Goal: Information Seeking & Learning: Find specific fact

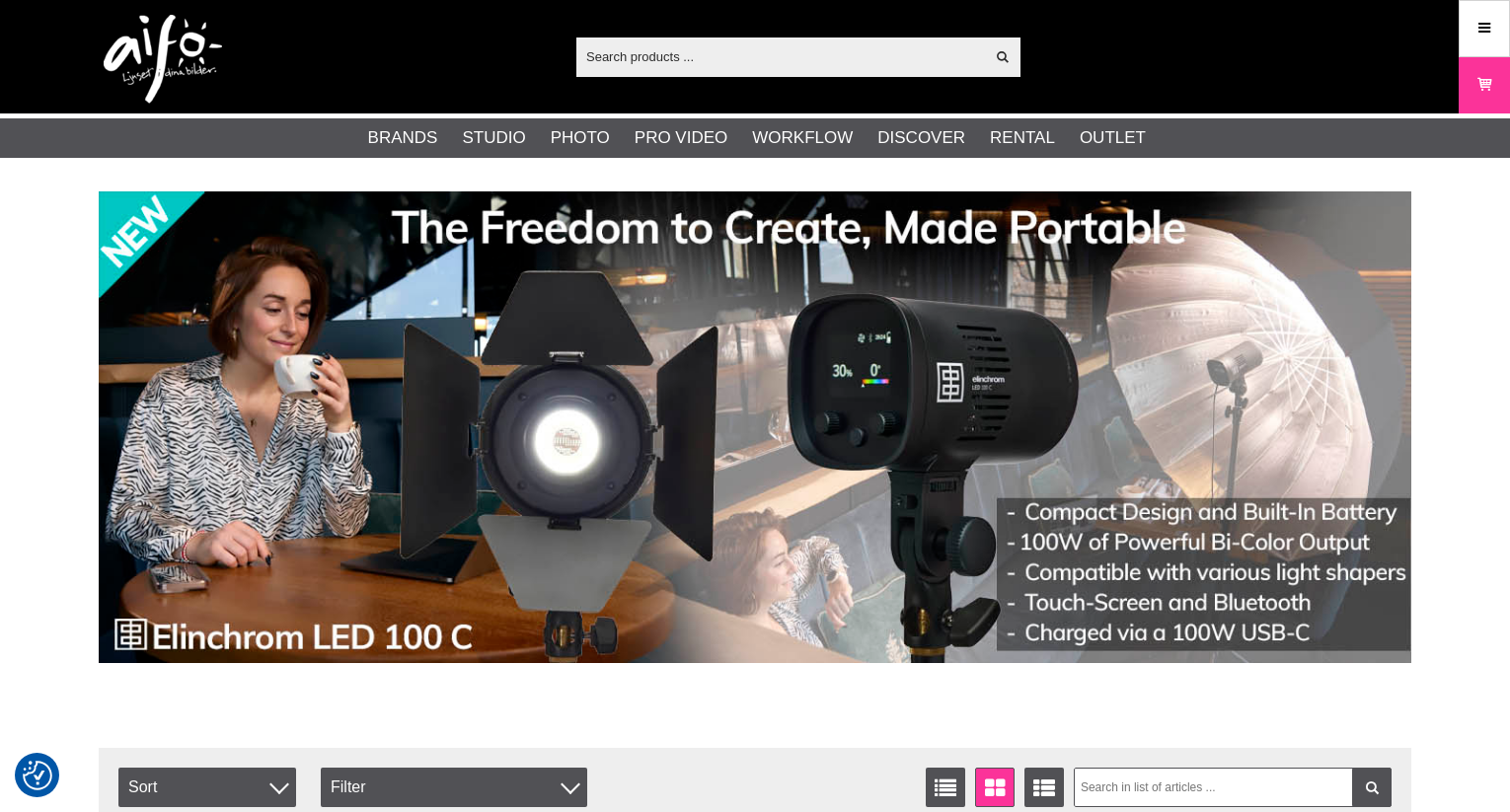
click at [701, 57] on input "text" at bounding box center [780, 57] width 408 height 30
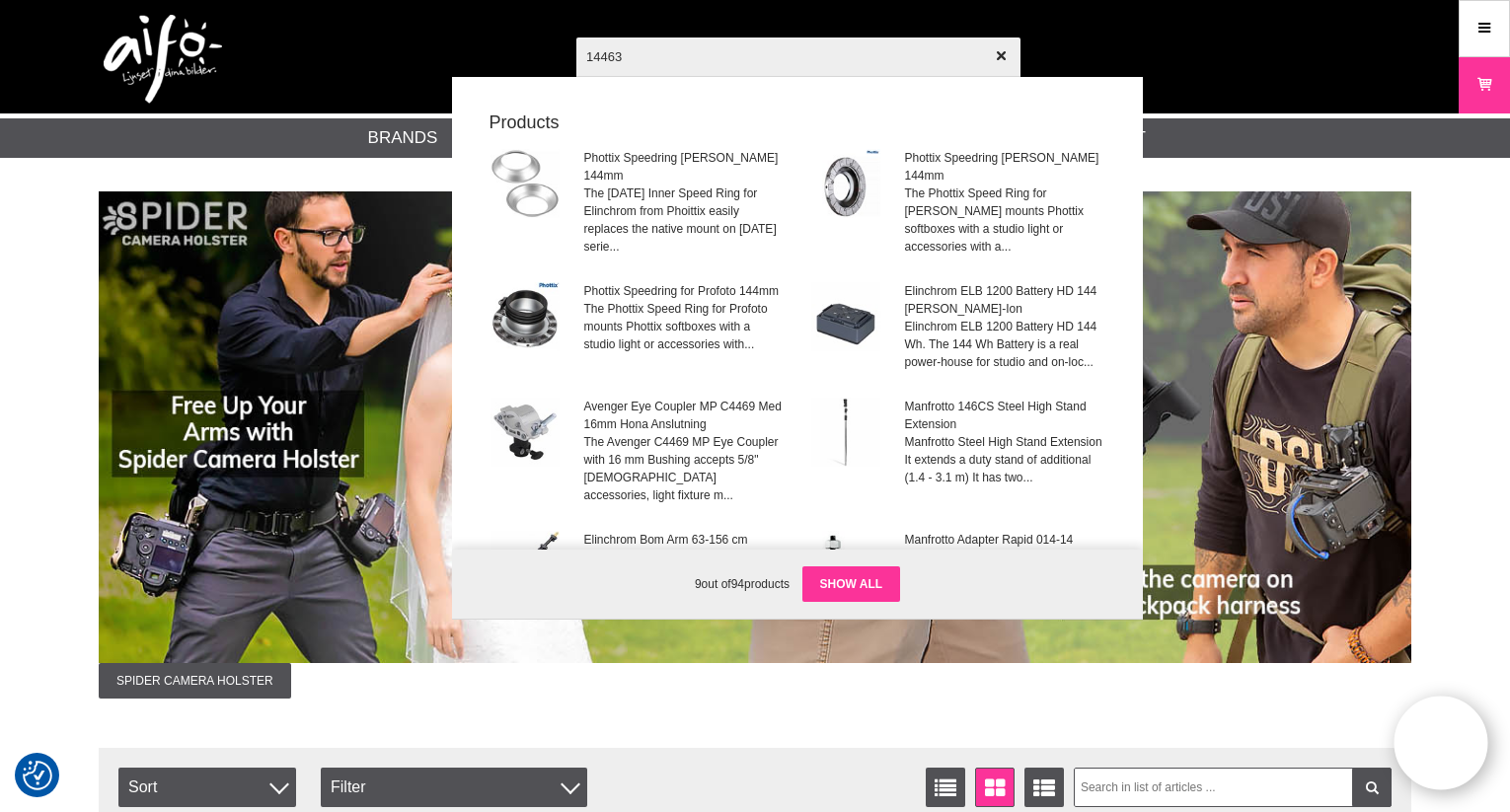
type input "14463"
click at [856, 582] on link "Show all" at bounding box center [851, 584] width 98 height 36
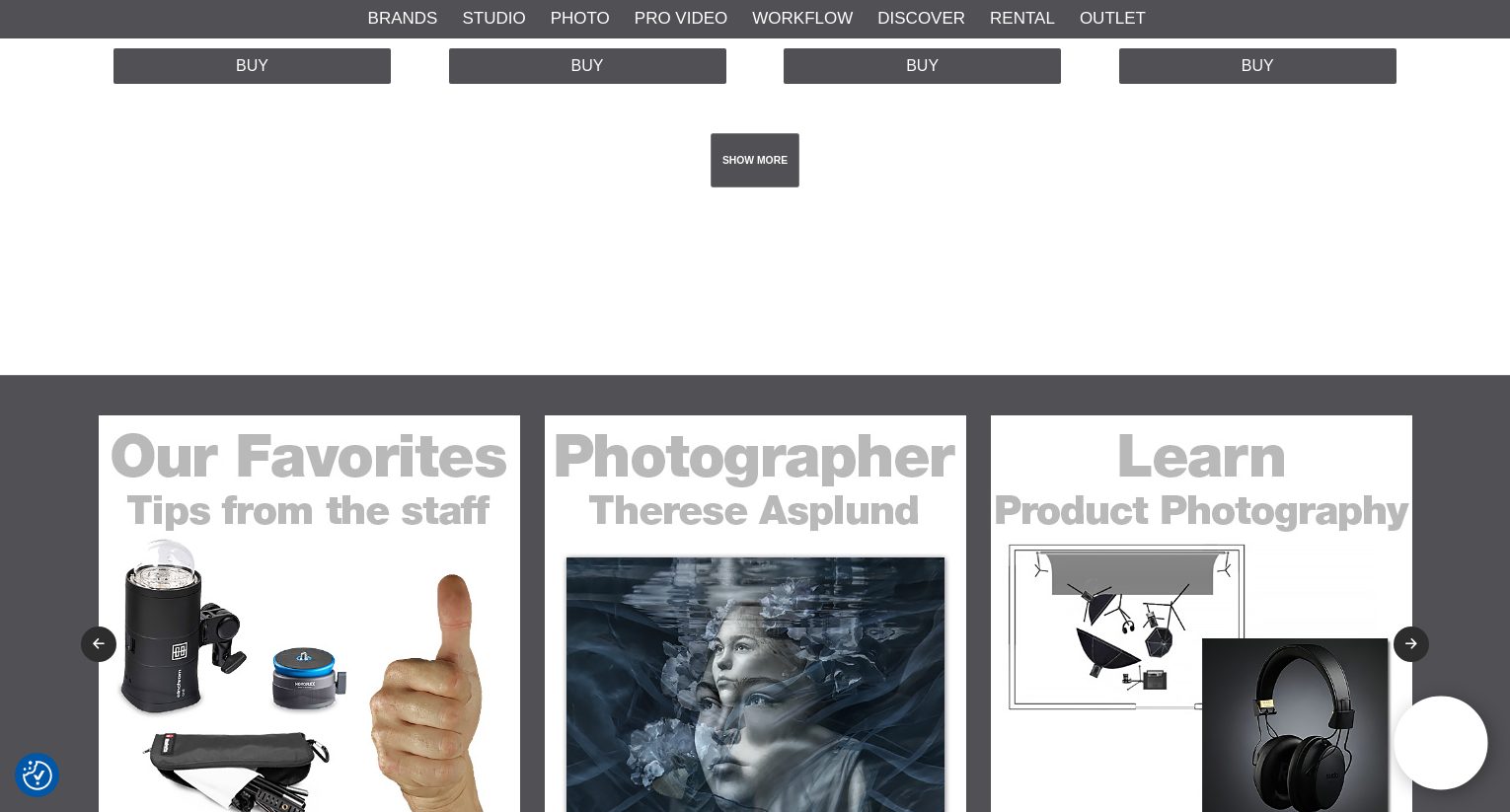
scroll to position [4212, 0]
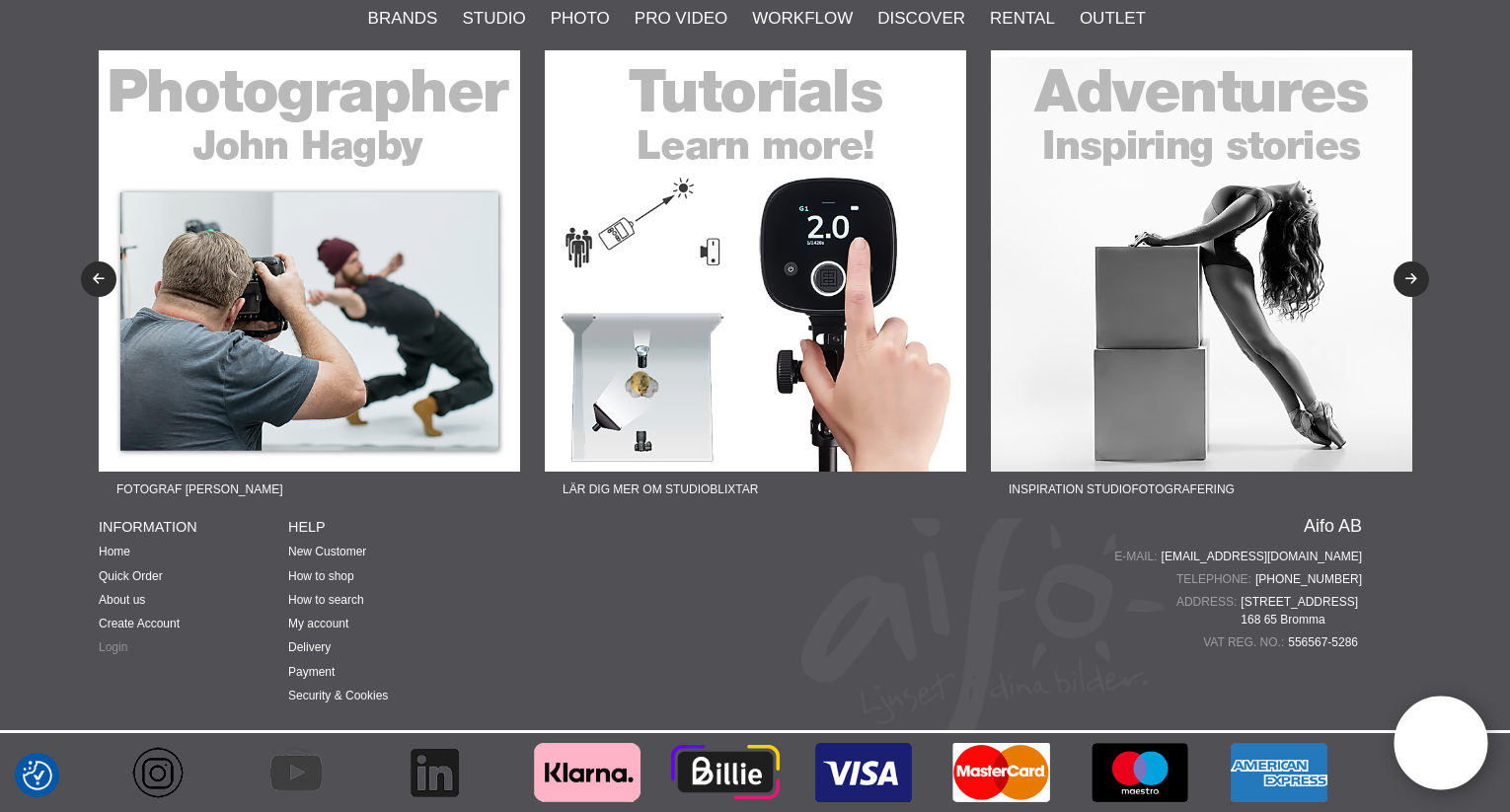
click at [117, 651] on link "Login" at bounding box center [112, 647] width 29 height 14
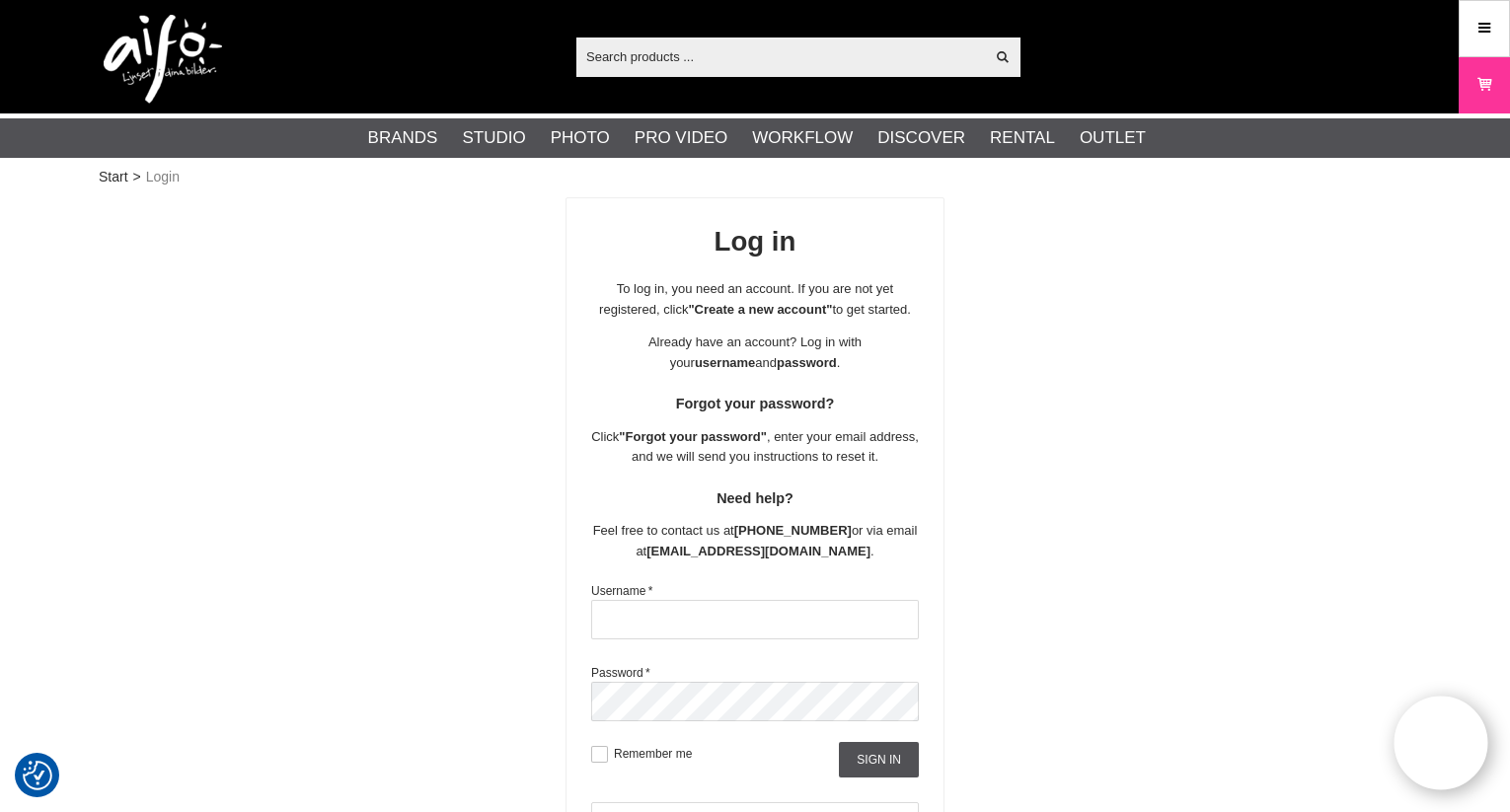
scroll to position [98, 0]
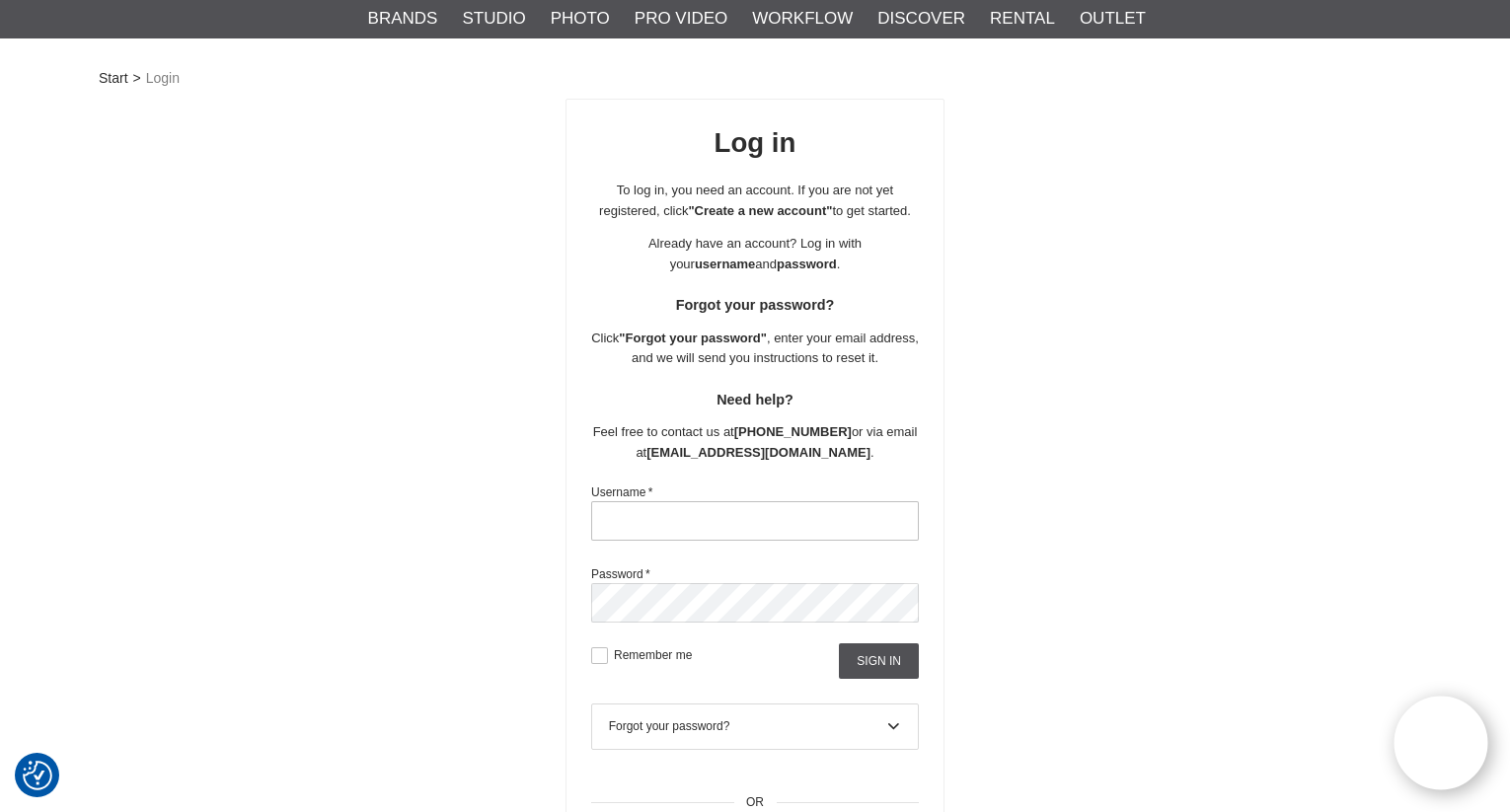
click at [689, 522] on input "text" at bounding box center [755, 521] width 328 height 40
type input "DJ"
click at [865, 656] on input "Sign in" at bounding box center [879, 661] width 80 height 36
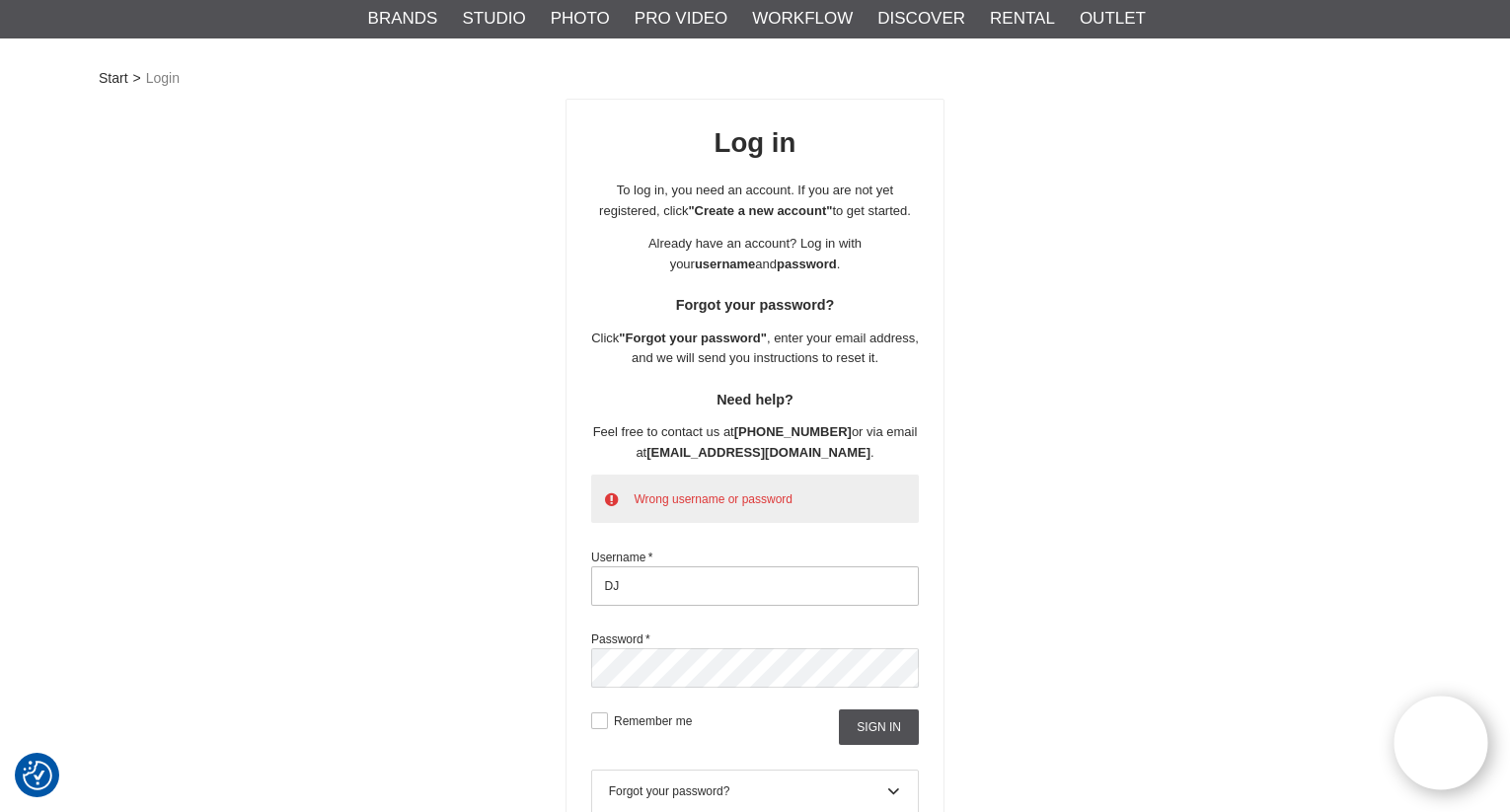
click at [649, 586] on input "DJ" at bounding box center [755, 586] width 328 height 40
drag, startPoint x: 672, startPoint y: 585, endPoint x: 592, endPoint y: 586, distance: 80.0
click at [592, 586] on input "DJ" at bounding box center [755, 586] width 328 height 40
click at [678, 573] on input "DJ" at bounding box center [755, 586] width 328 height 40
type input "D"
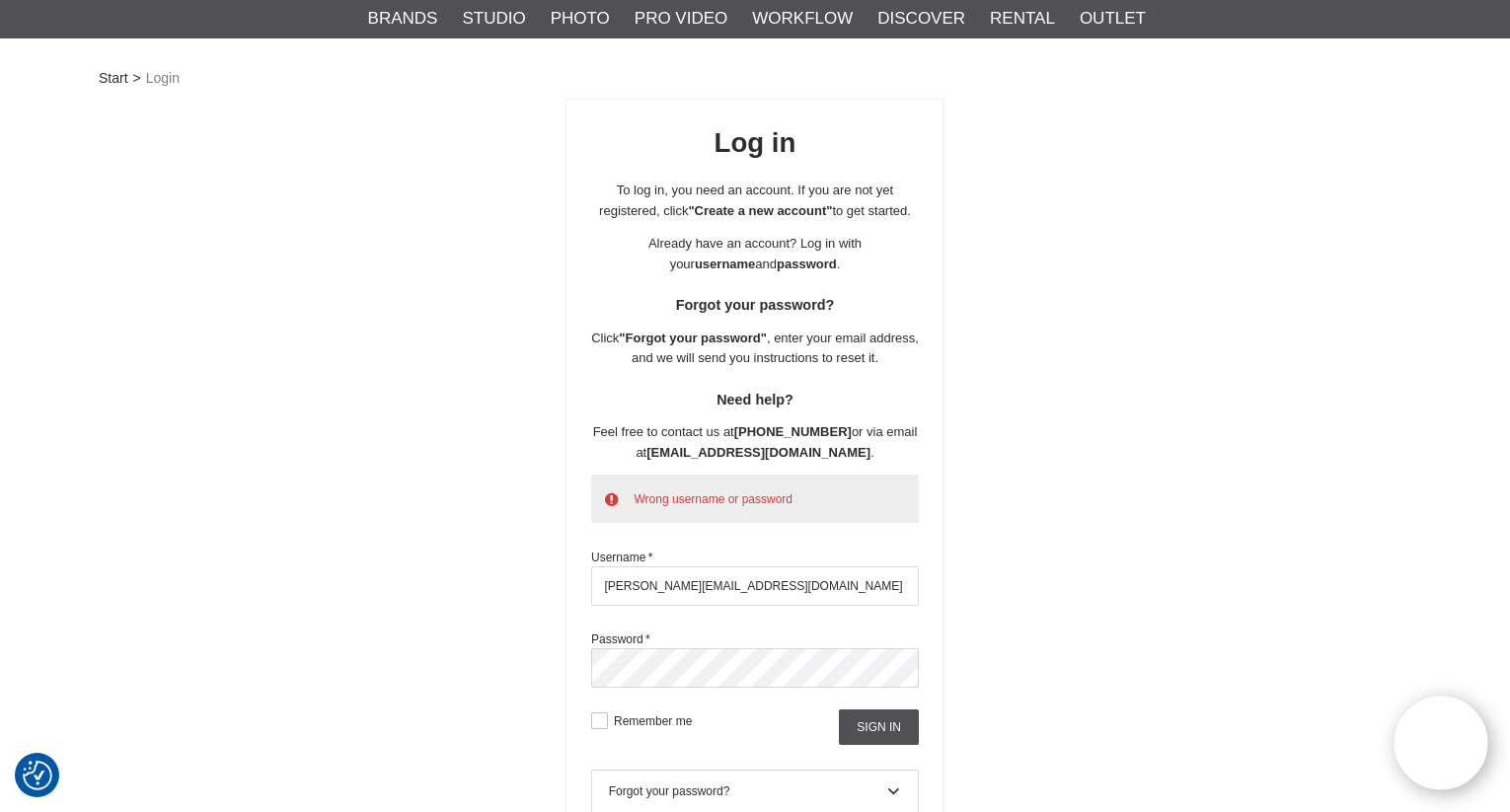
type input "dominique.job@elinchrom.com"
click at [890, 730] on input "Sign in" at bounding box center [879, 728] width 80 height 36
click at [579, 658] on div "Wrong username or password Username * dominique.job@elinchrom.com Password * Re…" at bounding box center [755, 609] width 377 height 270
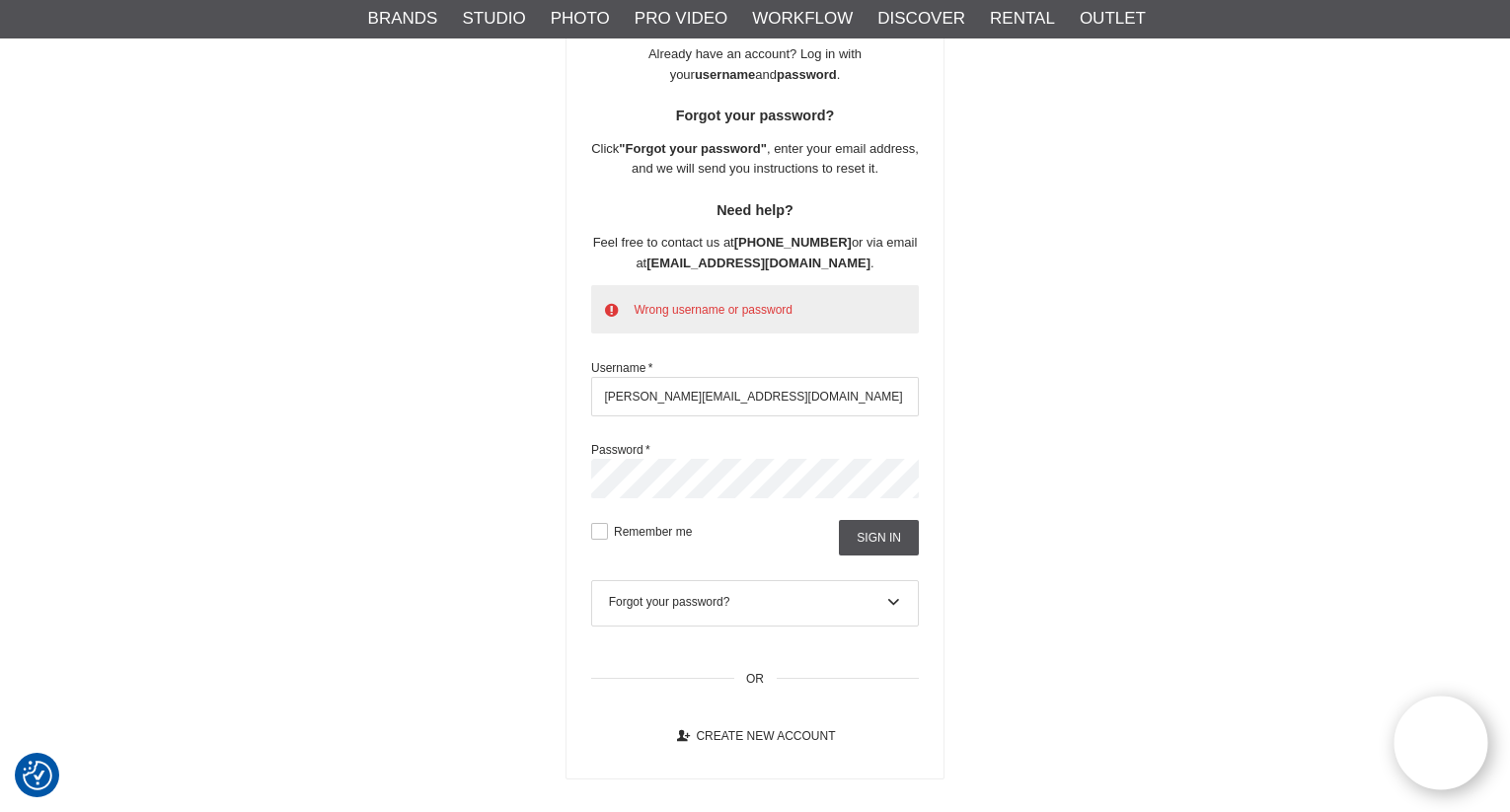
scroll to position [296, 0]
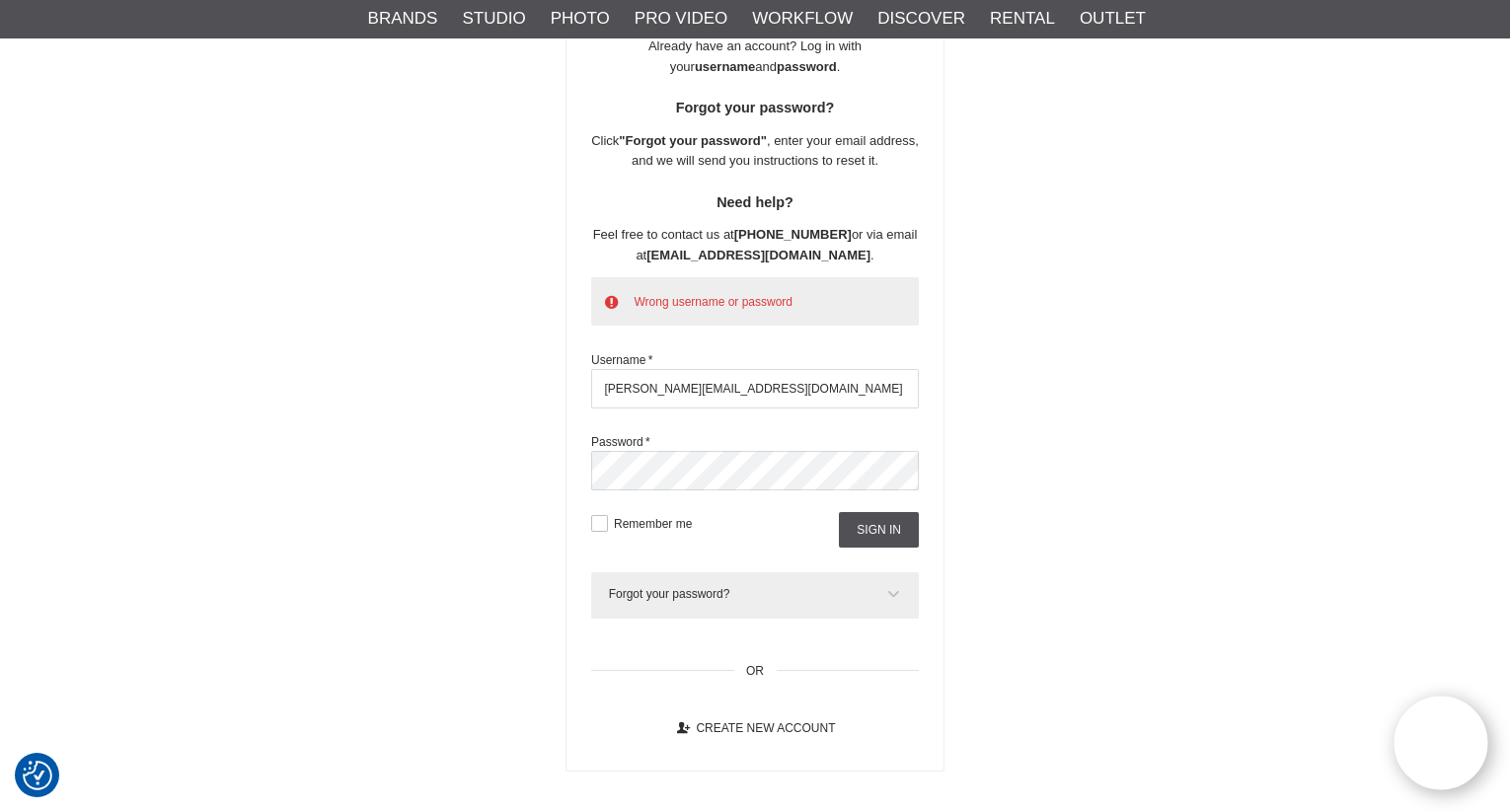
click at [735, 597] on div "Forgot your password?" at bounding box center [755, 594] width 293 height 18
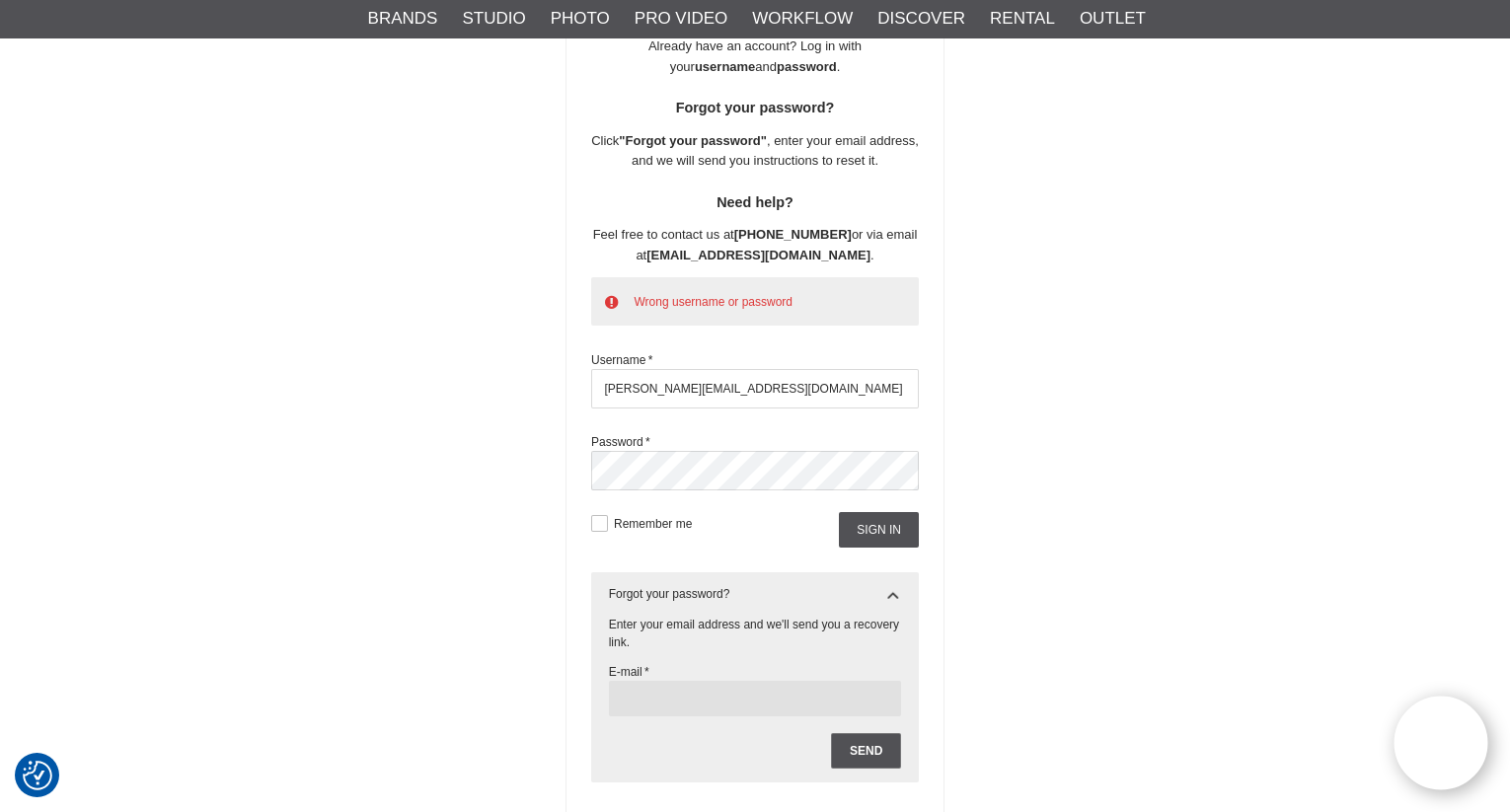
click at [695, 697] on input "text" at bounding box center [755, 699] width 293 height 36
type input "dominique.job@elinchrom.ch"
click at [869, 747] on input "Send" at bounding box center [866, 750] width 70 height 36
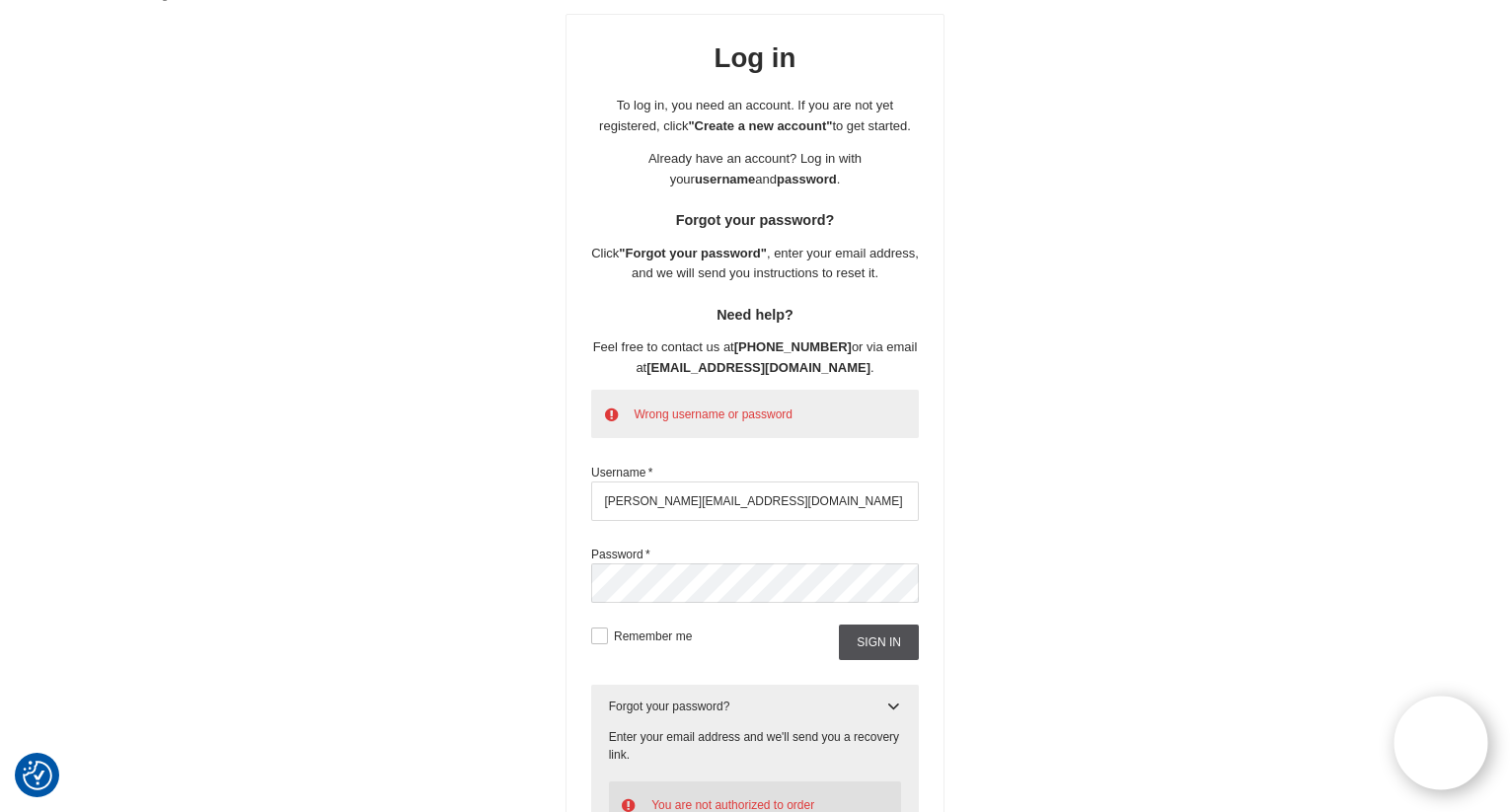
scroll to position [0, 0]
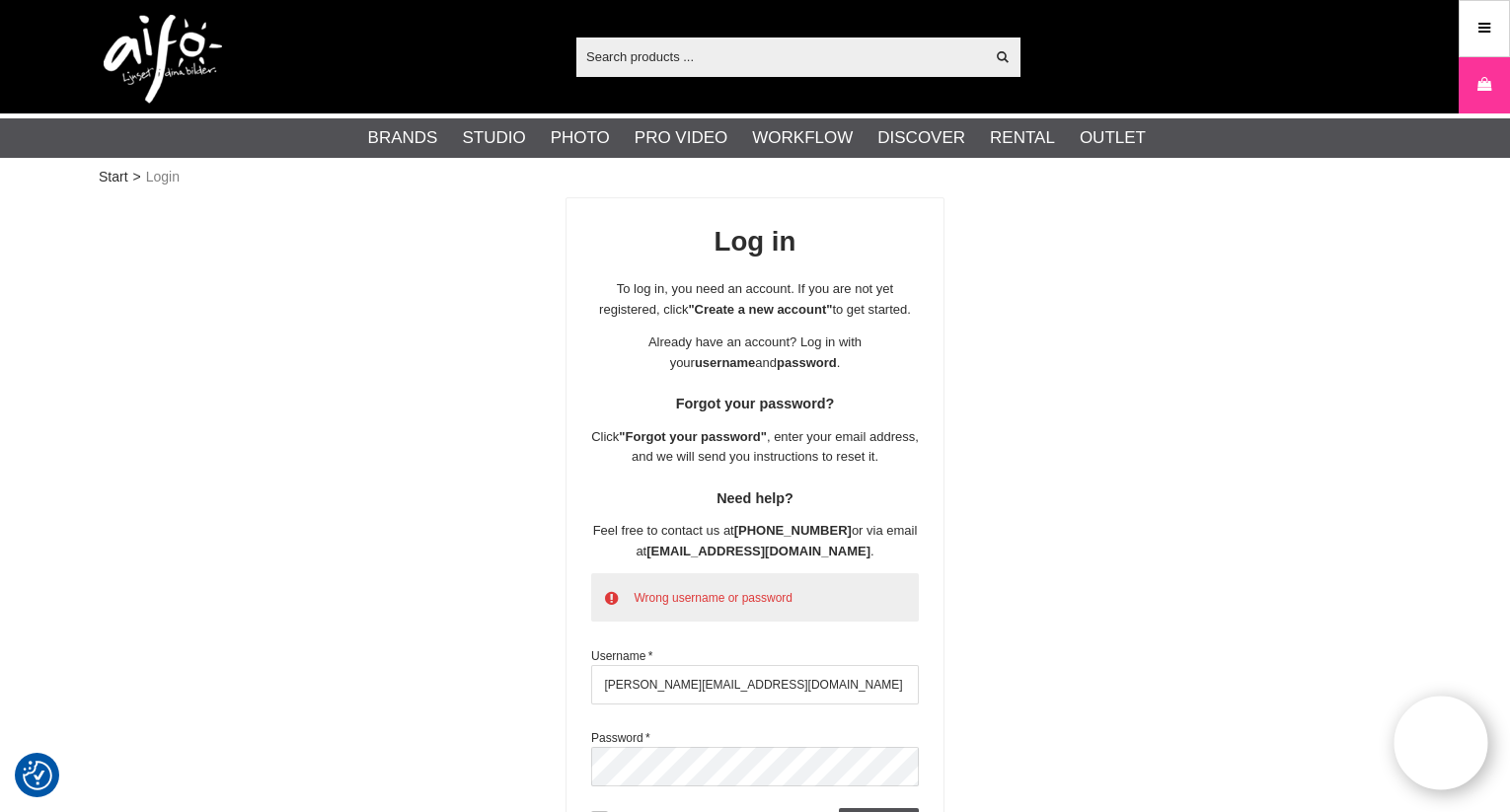
click at [711, 45] on input "text" at bounding box center [780, 57] width 408 height 30
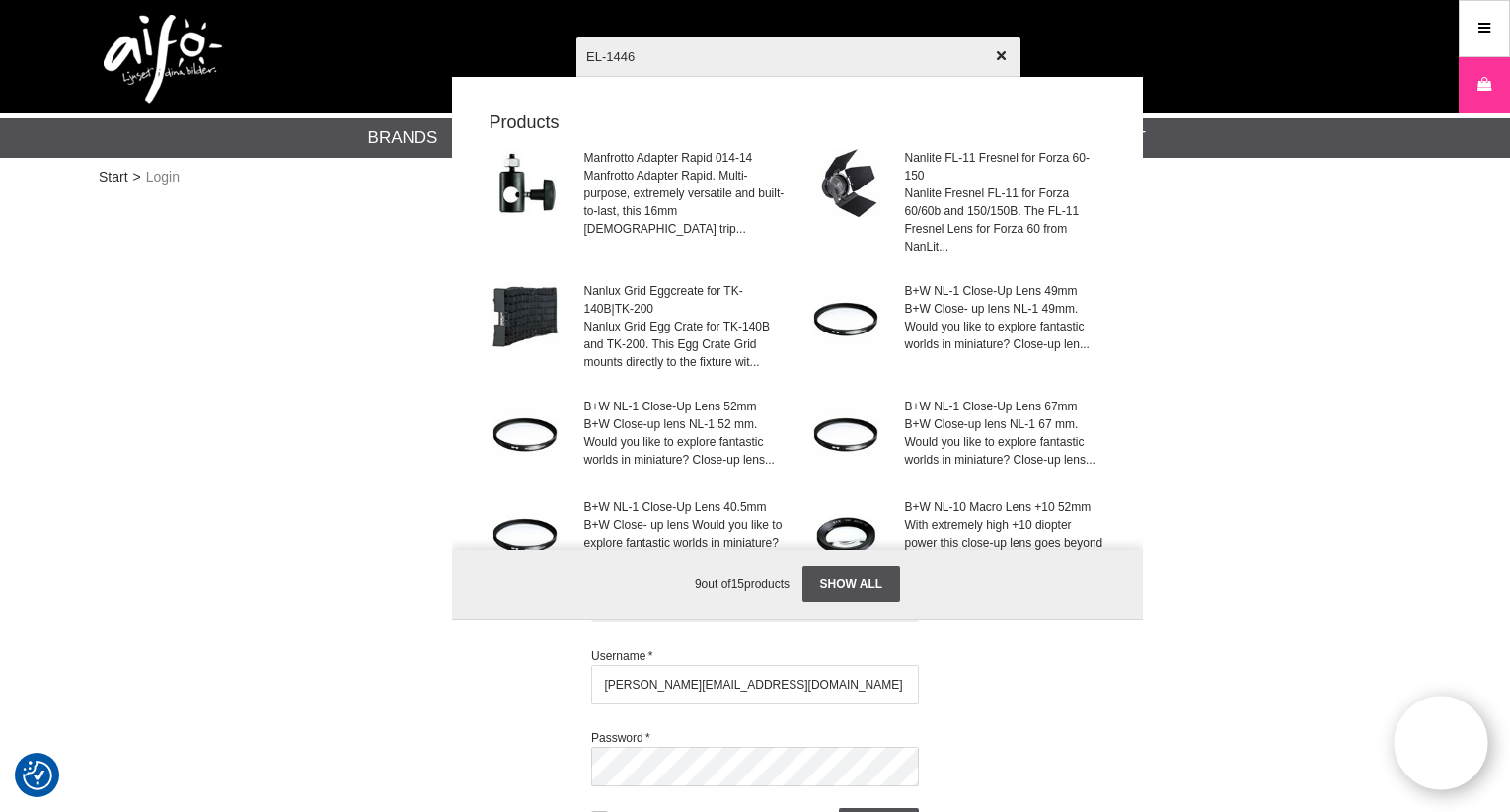
type input "EL-14463"
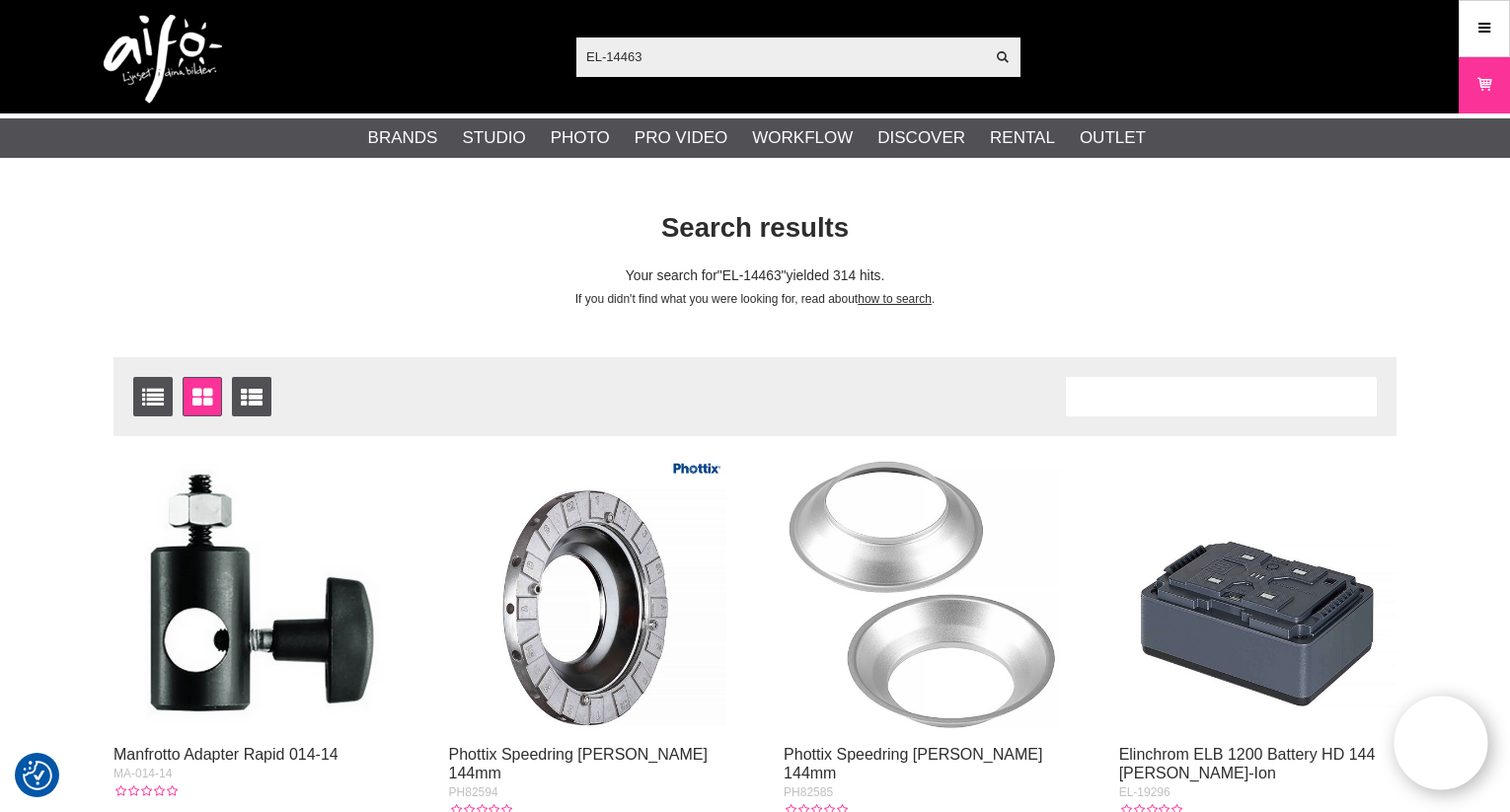
click at [690, 57] on input "EL-14463" at bounding box center [780, 57] width 408 height 30
drag, startPoint x: 874, startPoint y: 60, endPoint x: 610, endPoint y: 63, distance: 264.0
click at [610, 63] on input "EL-14463" at bounding box center [780, 57] width 408 height 30
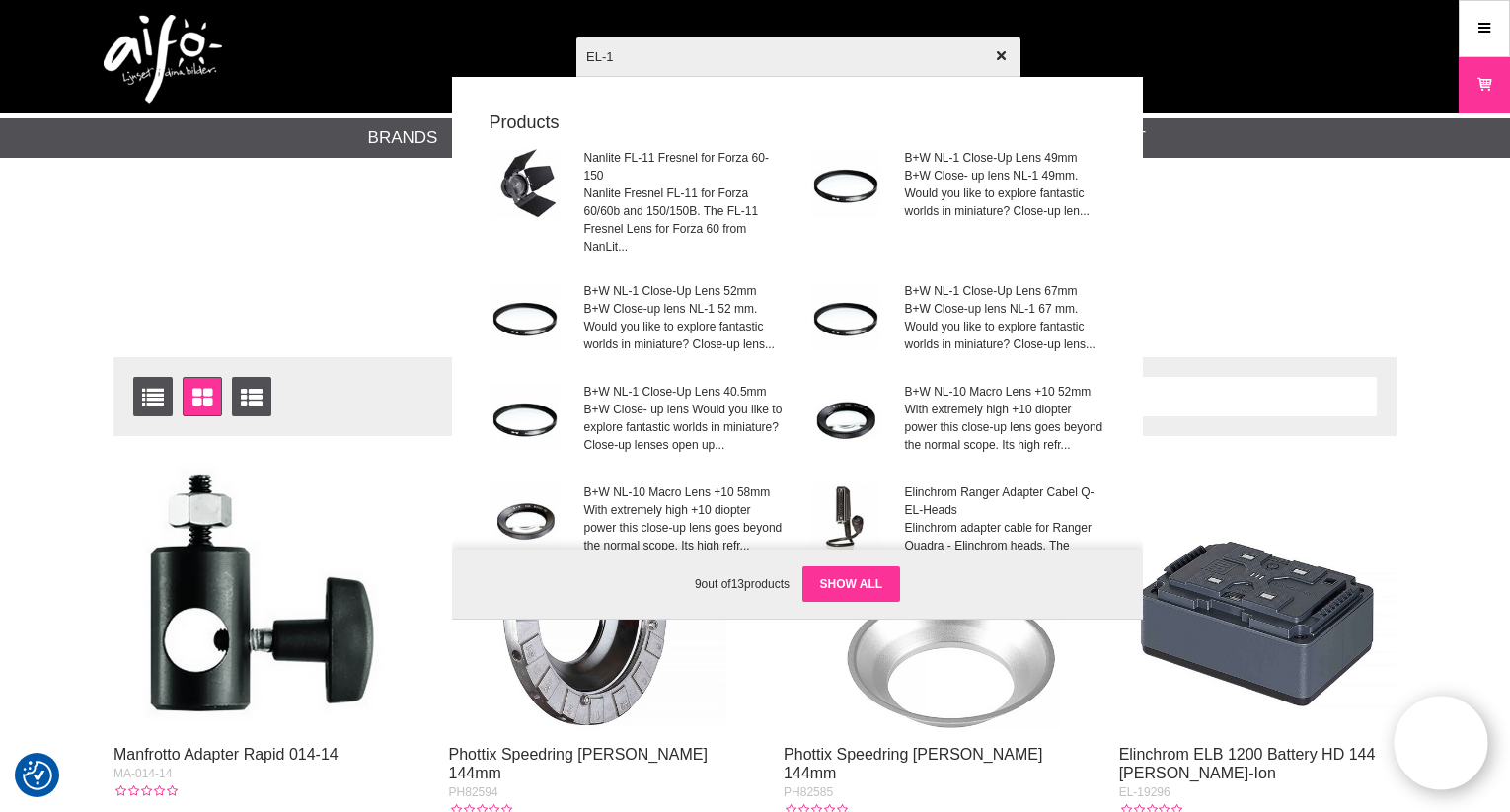
type input "EL-1"
click at [849, 574] on link "Show all" at bounding box center [851, 584] width 98 height 36
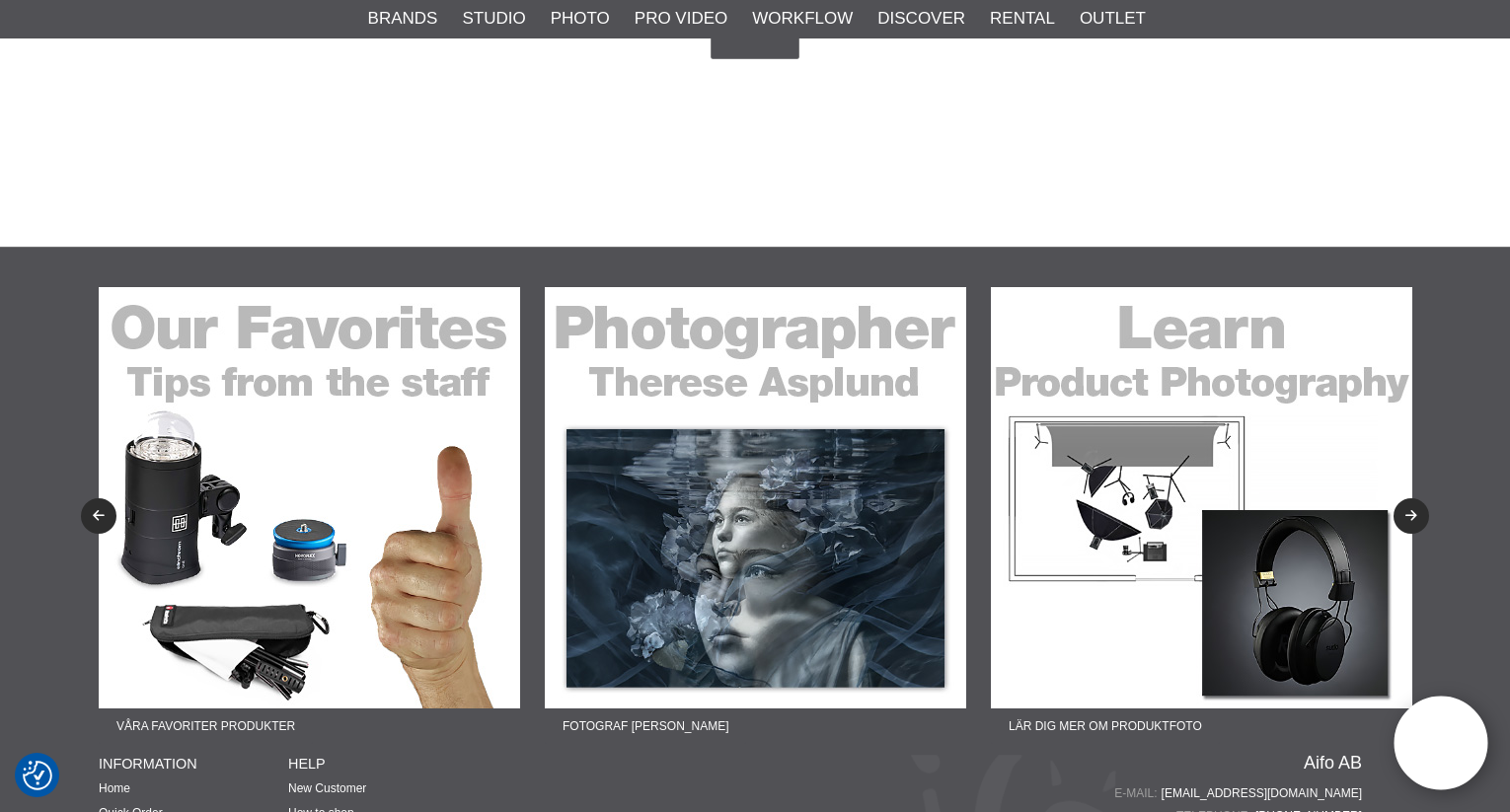
scroll to position [4044, 0]
